Goal: Navigation & Orientation: Find specific page/section

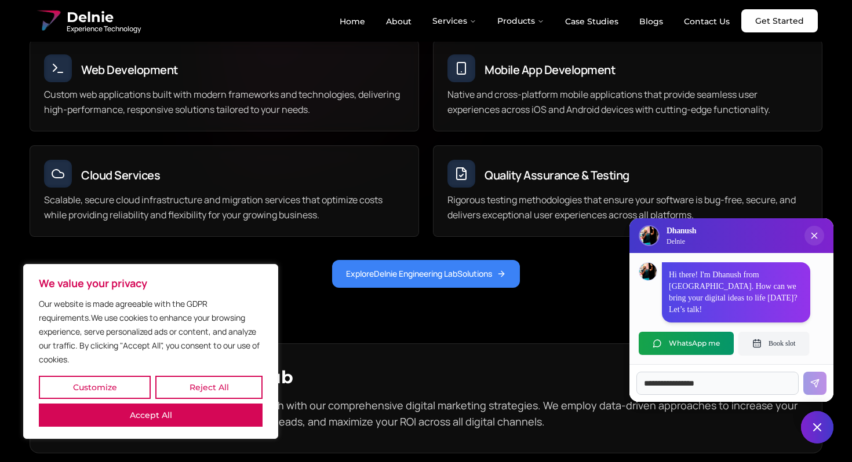
scroll to position [3478, 0]
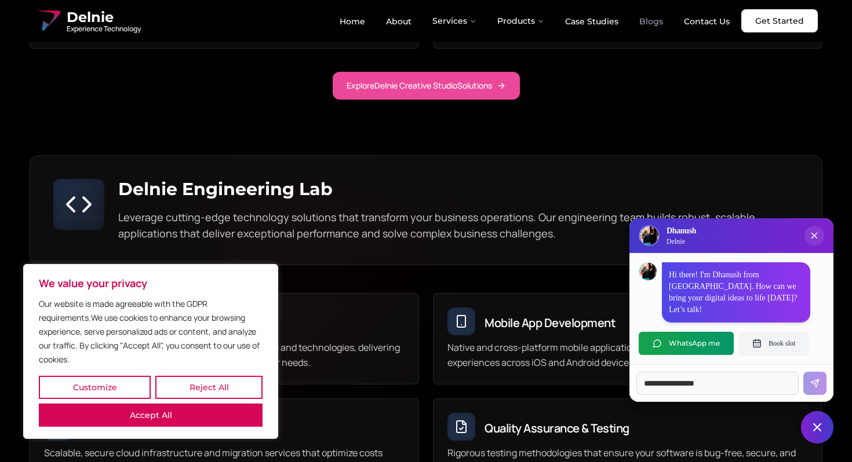
click at [650, 20] on link "Blogs" at bounding box center [651, 22] width 42 height 20
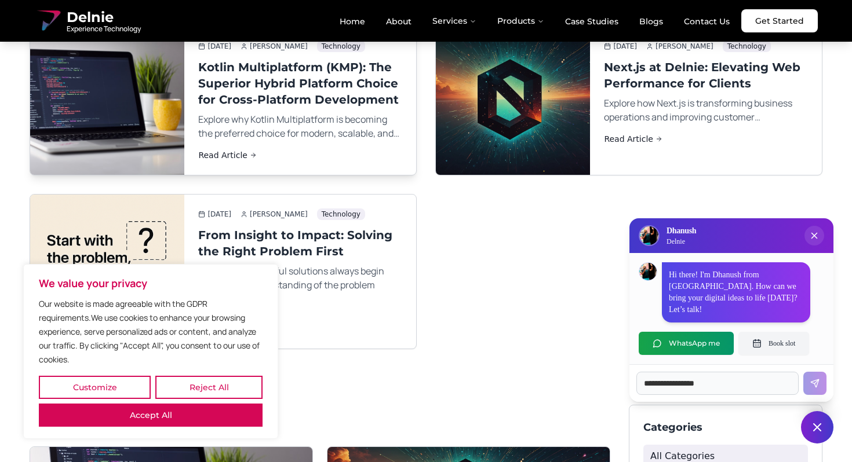
scroll to position [192, 0]
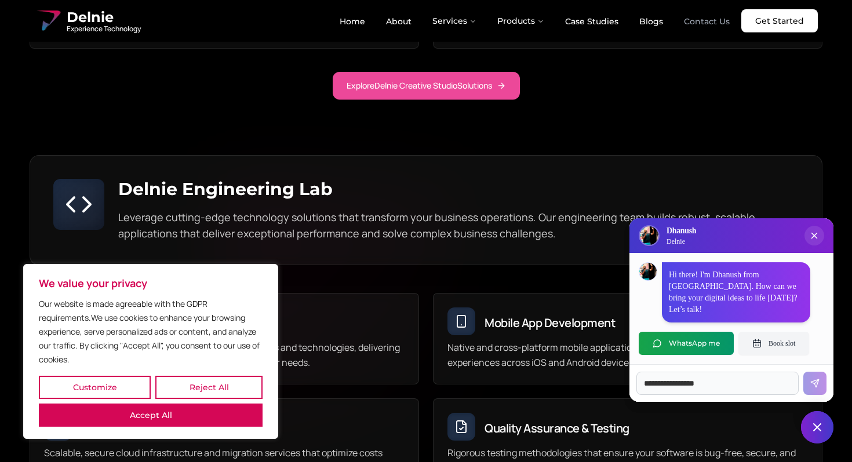
click at [713, 20] on link "Contact Us" at bounding box center [706, 22] width 64 height 20
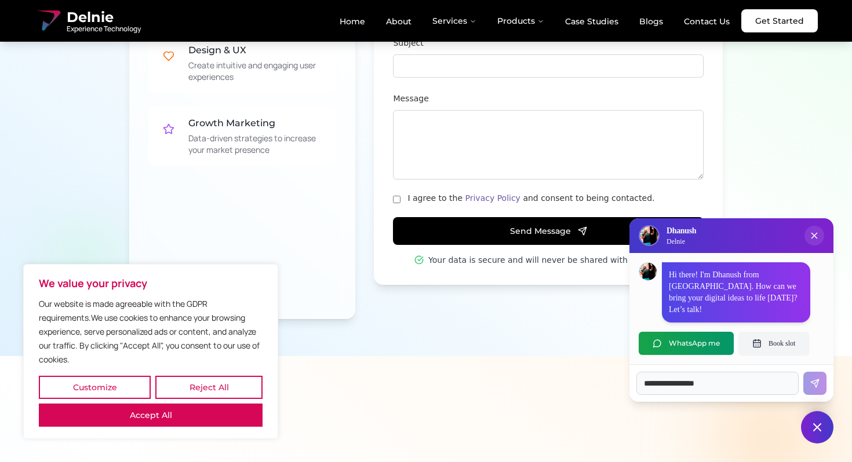
scroll to position [1130, 0]
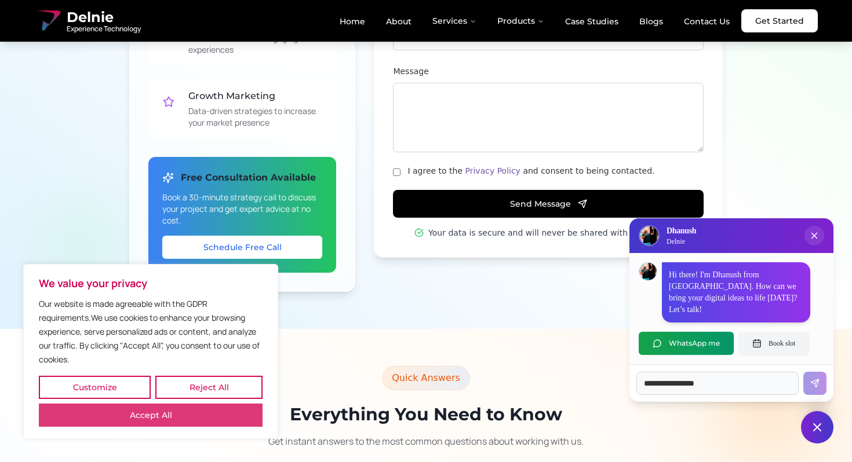
click at [232, 415] on button "Accept All" at bounding box center [151, 415] width 224 height 23
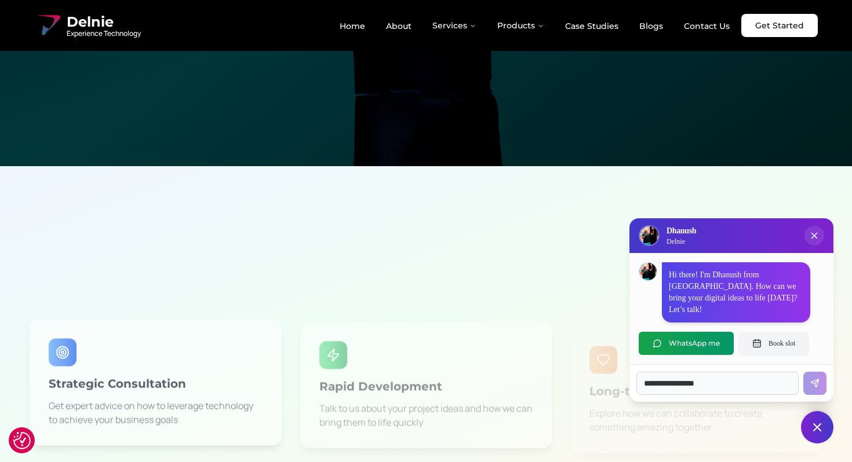
scroll to position [0, 0]
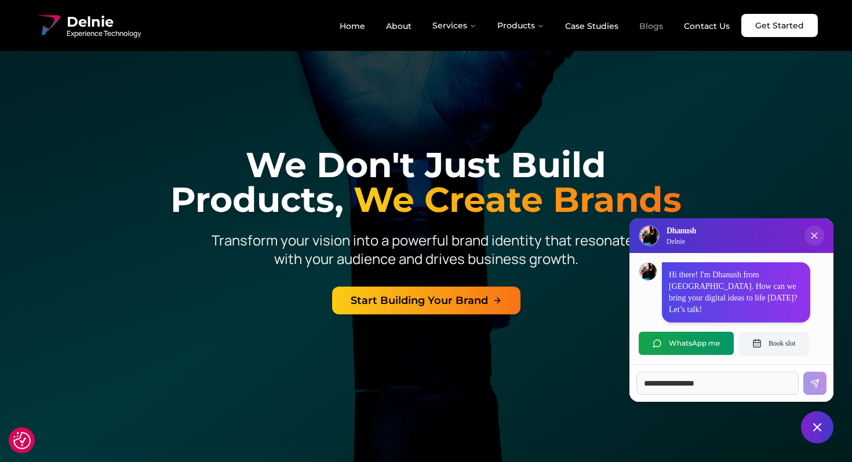
click at [641, 27] on link "Blogs" at bounding box center [651, 26] width 42 height 20
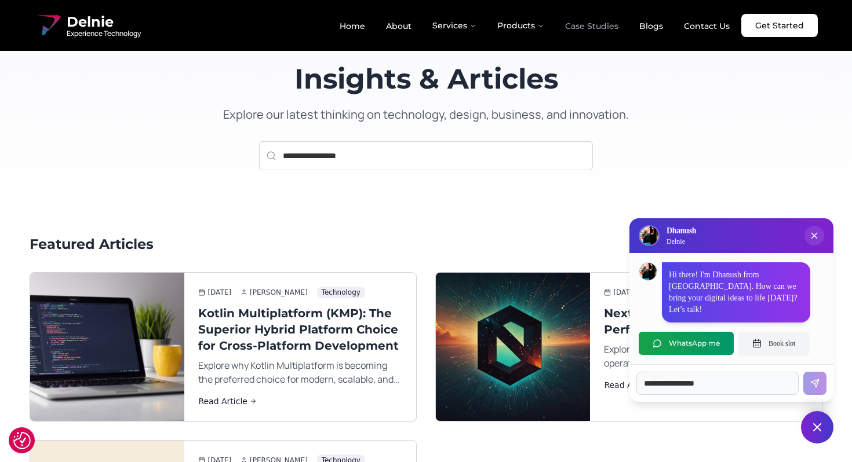
click at [601, 24] on link "Case Studies" at bounding box center [592, 26] width 72 height 20
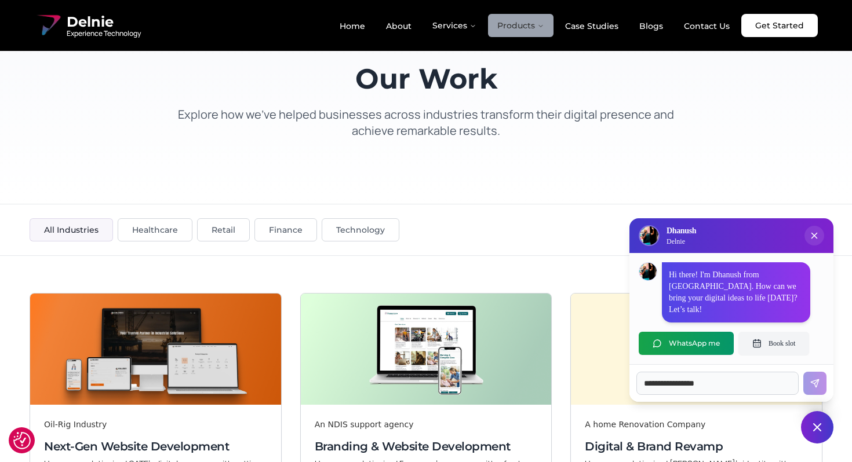
click at [524, 29] on button "Products" at bounding box center [520, 25] width 65 height 23
click at [486, 32] on button "Services" at bounding box center [454, 25] width 63 height 23
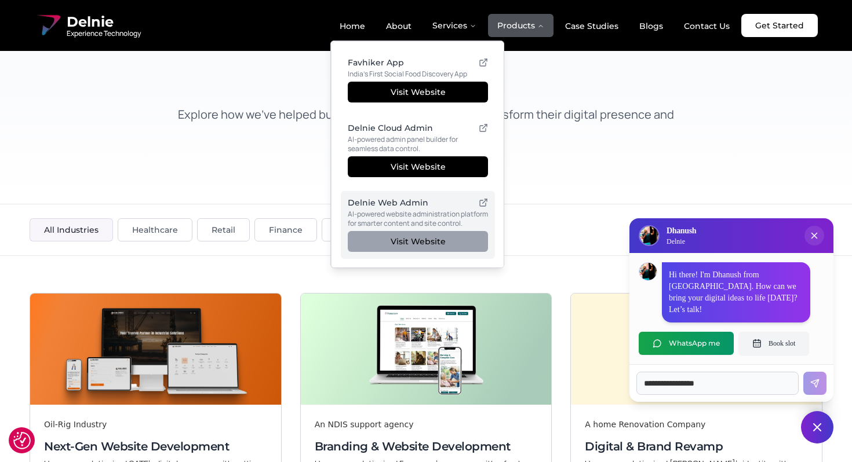
click at [421, 234] on link "Visit Website" at bounding box center [418, 241] width 140 height 21
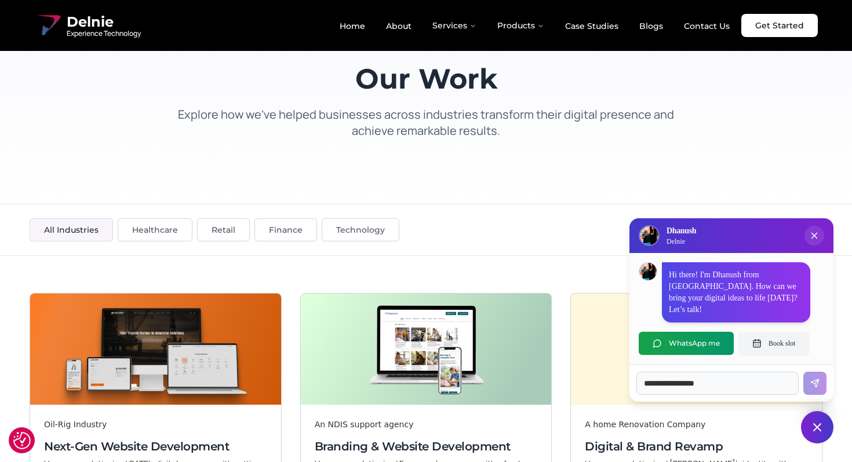
click at [80, 39] on nav "Delnie Experience Technology Home About Services Products Case Studies Blogs Co…" at bounding box center [426, 25] width 852 height 51
click at [356, 26] on link "Home" at bounding box center [352, 26] width 44 height 20
